Goal: Information Seeking & Learning: Learn about a topic

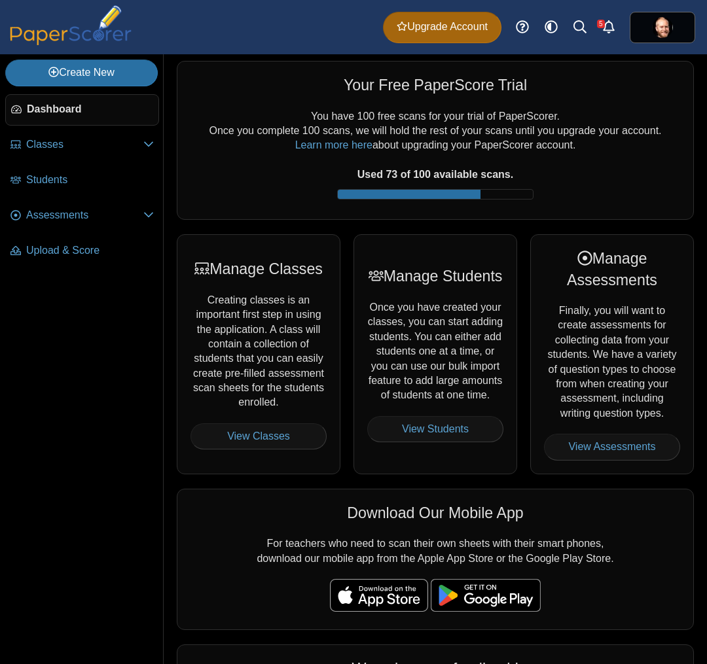
click at [438, 116] on div "You have 100 free scans for your trial of PaperScorer. Once you complete 100 sc…" at bounding box center [434, 157] width 489 height 97
click at [88, 219] on span "Assessments" at bounding box center [84, 215] width 117 height 14
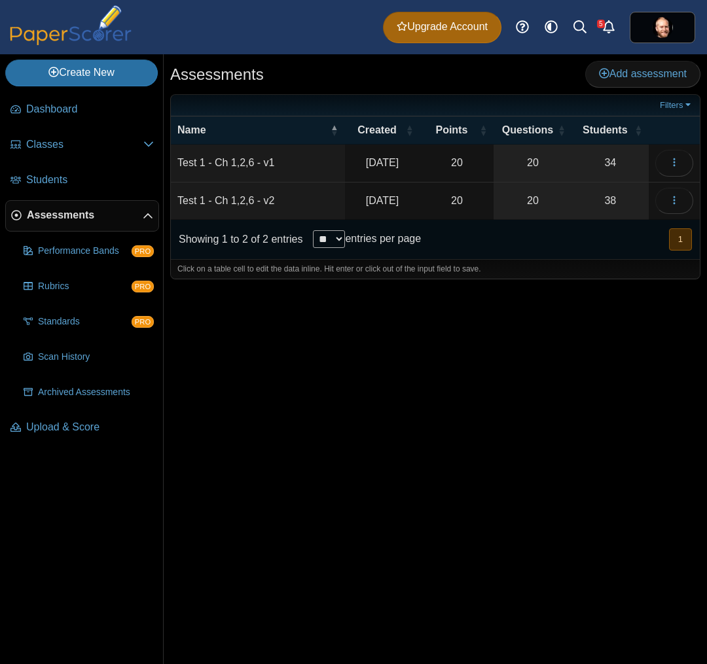
click at [250, 160] on td "Test 1 - Ch 1,2,6 - v1" at bounding box center [258, 163] width 174 height 37
click at [669, 162] on icon "button" at bounding box center [674, 162] width 10 height 10
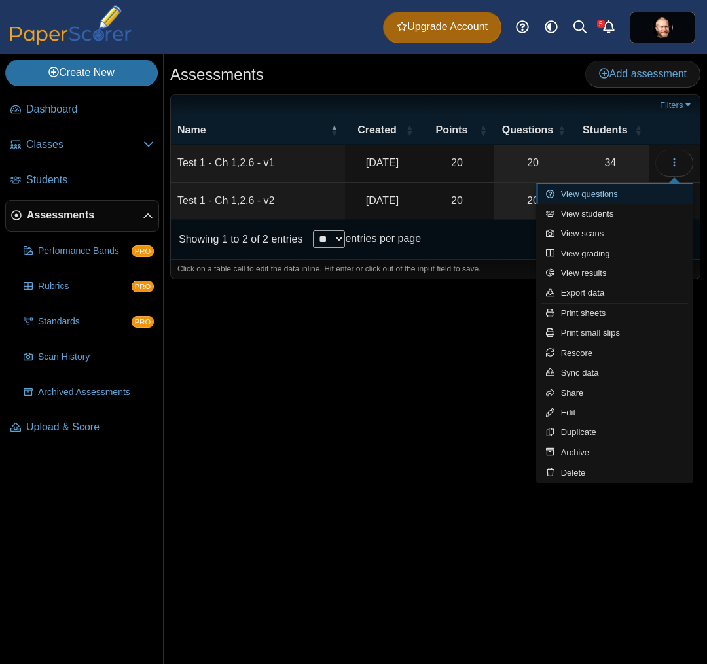
click at [615, 191] on link "View questions" at bounding box center [614, 195] width 157 height 20
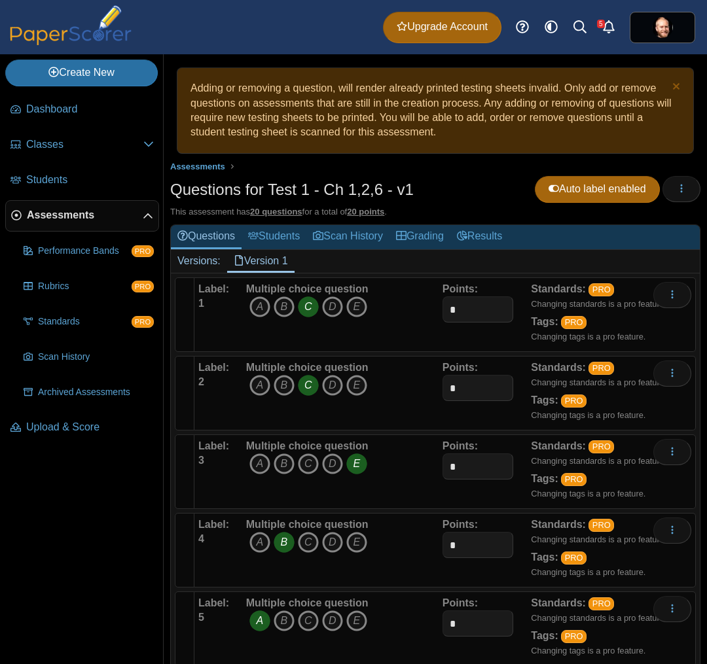
click at [407, 317] on div "Multiple choice question A B C D E" at bounding box center [343, 314] width 200 height 65
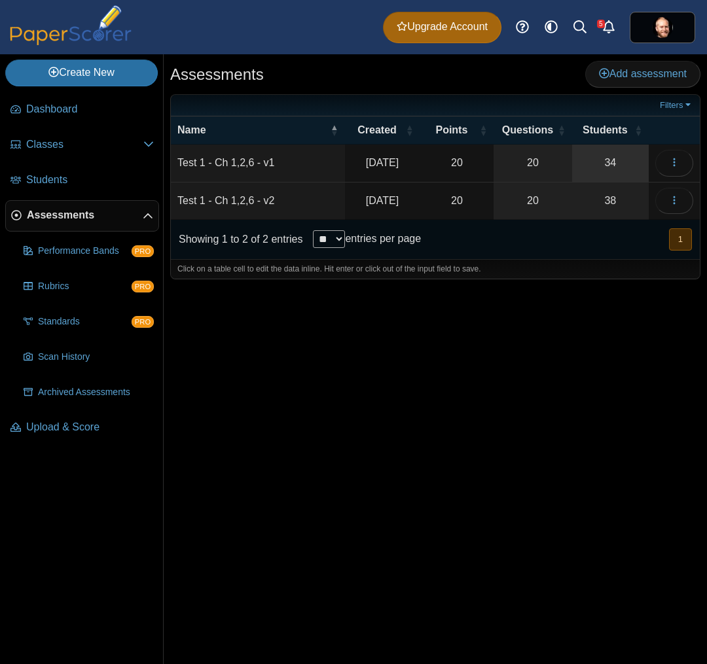
click at [606, 165] on link "34" at bounding box center [610, 163] width 77 height 37
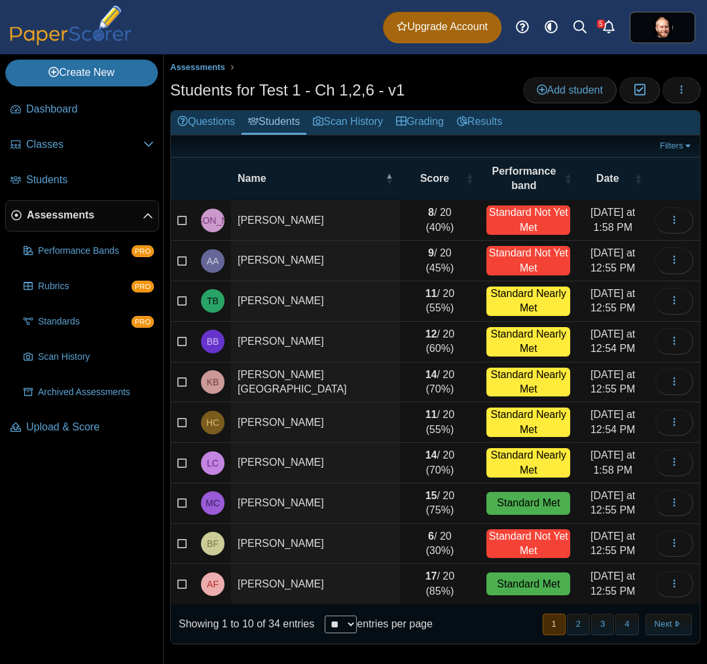
select select "**"
click at [325, 616] on select "** ** ** ***" at bounding box center [341, 625] width 32 height 18
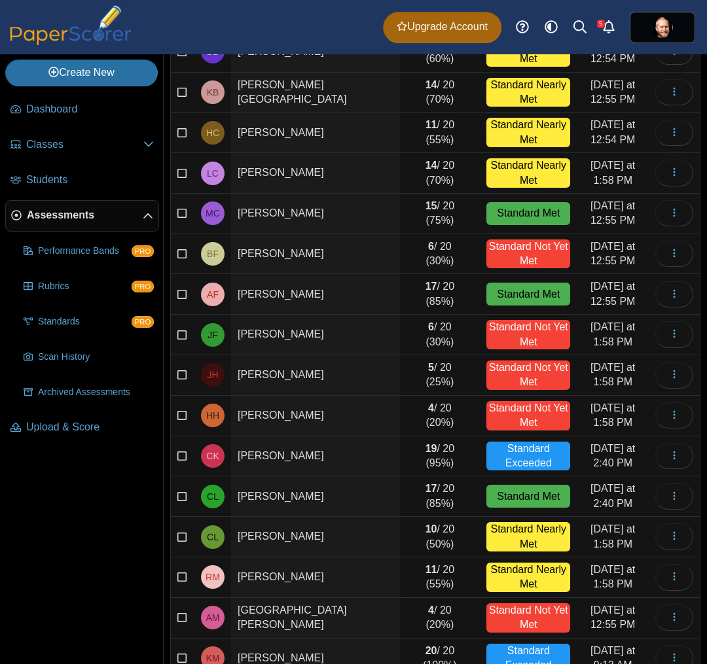
scroll to position [523, 0]
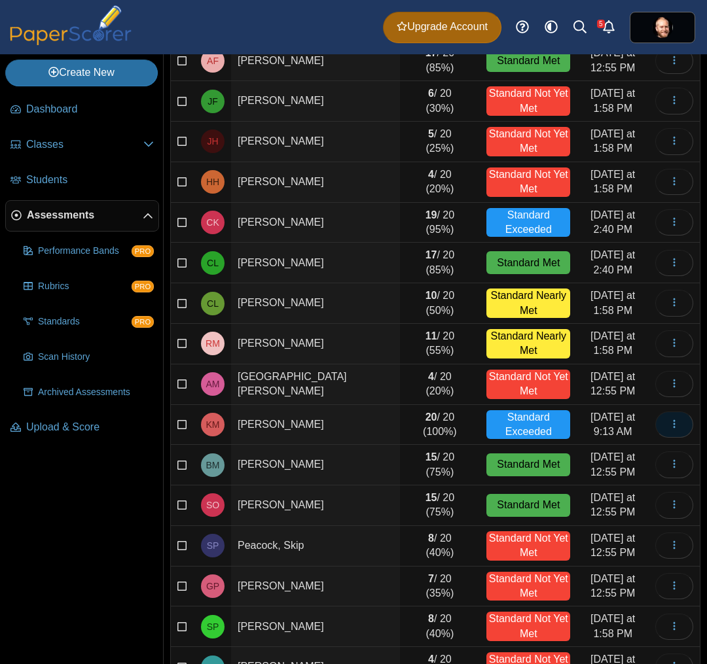
click at [669, 428] on icon "button" at bounding box center [674, 424] width 10 height 10
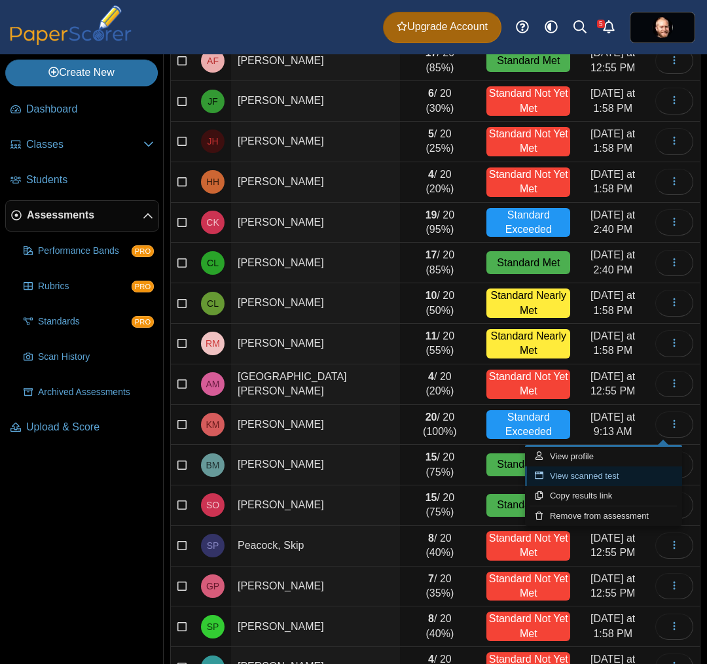
click at [598, 476] on link "View scanned test" at bounding box center [603, 477] width 157 height 20
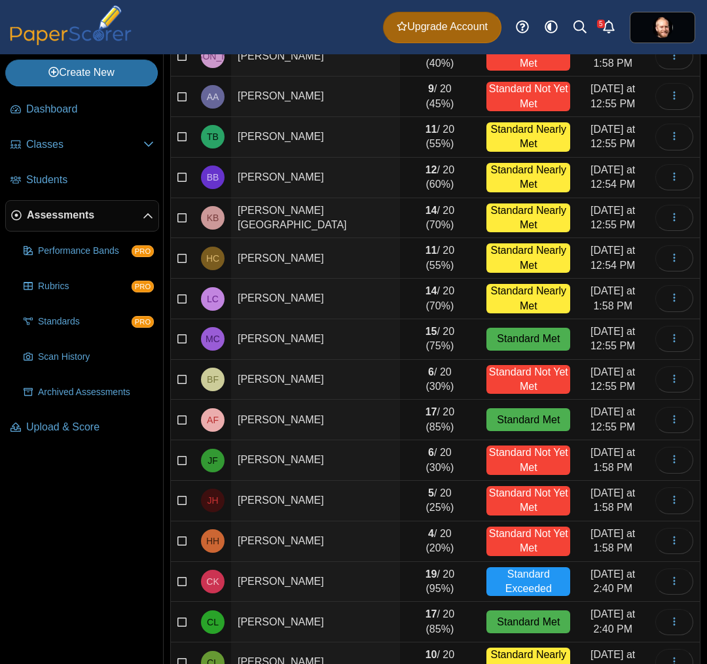
scroll to position [0, 0]
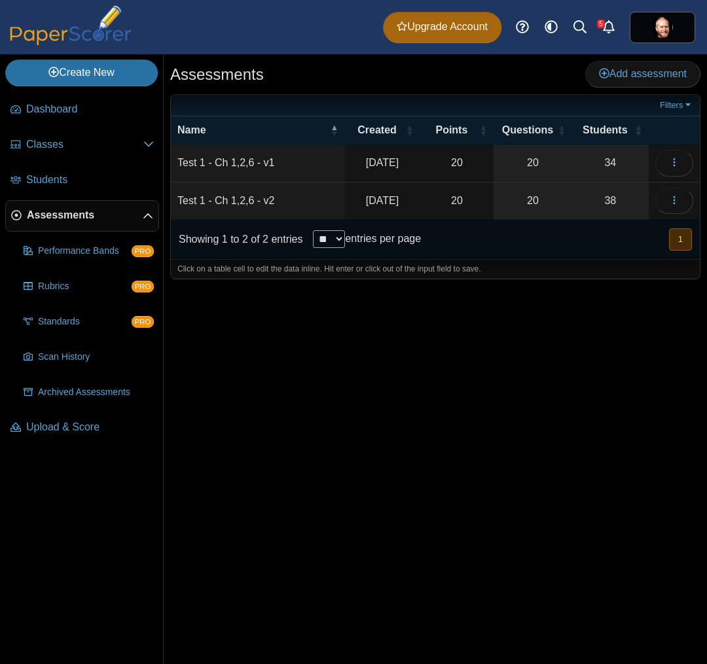
click at [247, 206] on td "Test 1 - Ch 1,2,6 - v2" at bounding box center [258, 201] width 174 height 37
click at [391, 202] on time "Sep 9, 2025" at bounding box center [382, 200] width 33 height 11
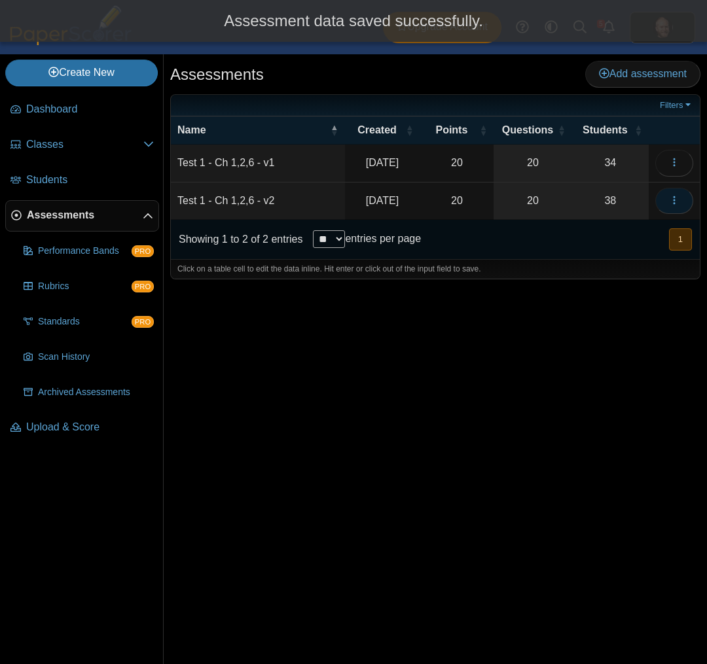
click at [679, 206] on button "button" at bounding box center [674, 201] width 38 height 26
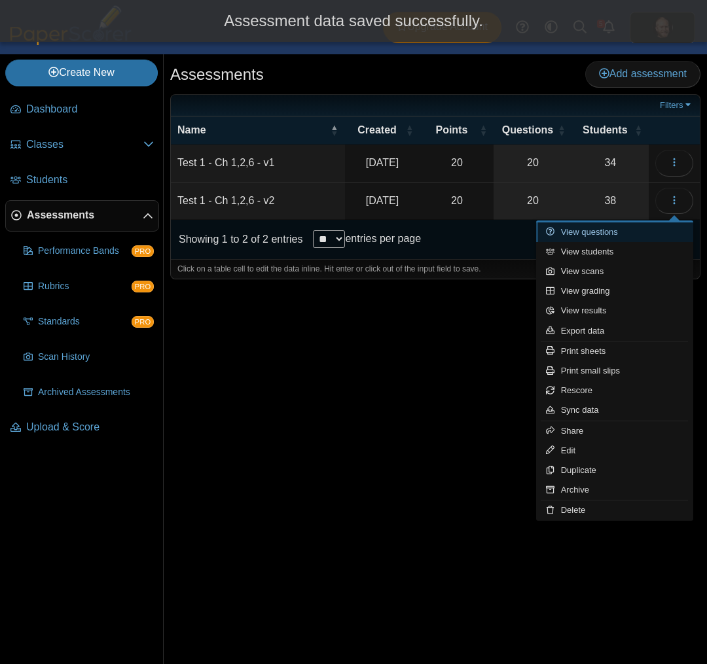
click at [645, 232] on link "View questions" at bounding box center [614, 232] width 157 height 20
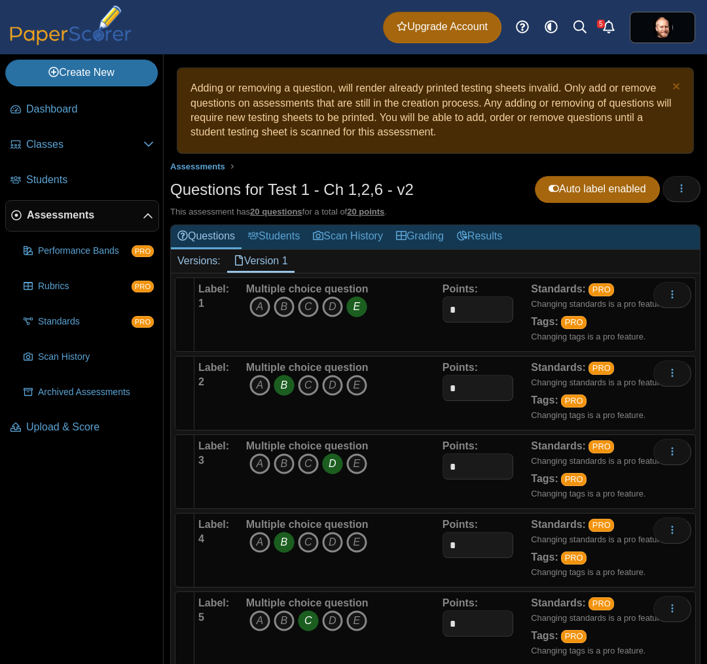
click at [417, 259] on h2 "Versions: Version 1" at bounding box center [435, 261] width 529 height 23
